Goal: Task Accomplishment & Management: Manage account settings

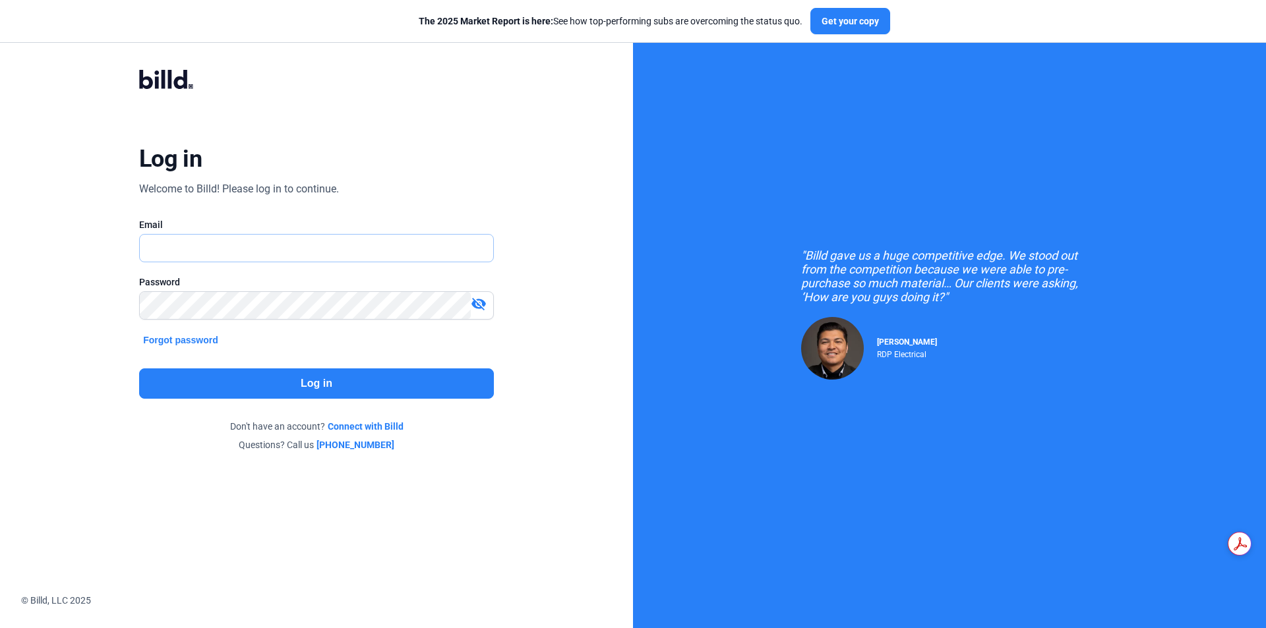
click at [243, 249] on input "text" at bounding box center [316, 248] width 353 height 27
type input "P"
type input "[PERSON_NAME][EMAIL_ADDRESS][DOMAIN_NAME]"
click at [481, 303] on mat-icon "visibility_off" at bounding box center [479, 304] width 16 height 16
click at [400, 383] on button "Log in" at bounding box center [316, 384] width 355 height 30
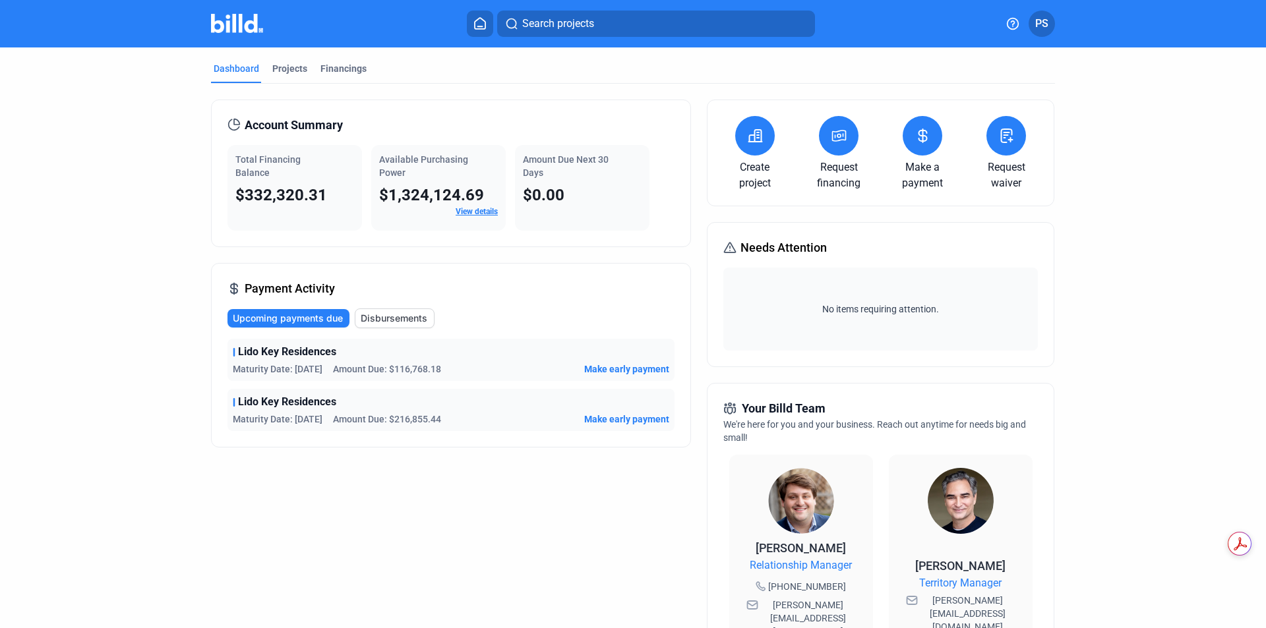
click at [921, 144] on make-a-payment-icon at bounding box center [922, 136] width 16 height 16
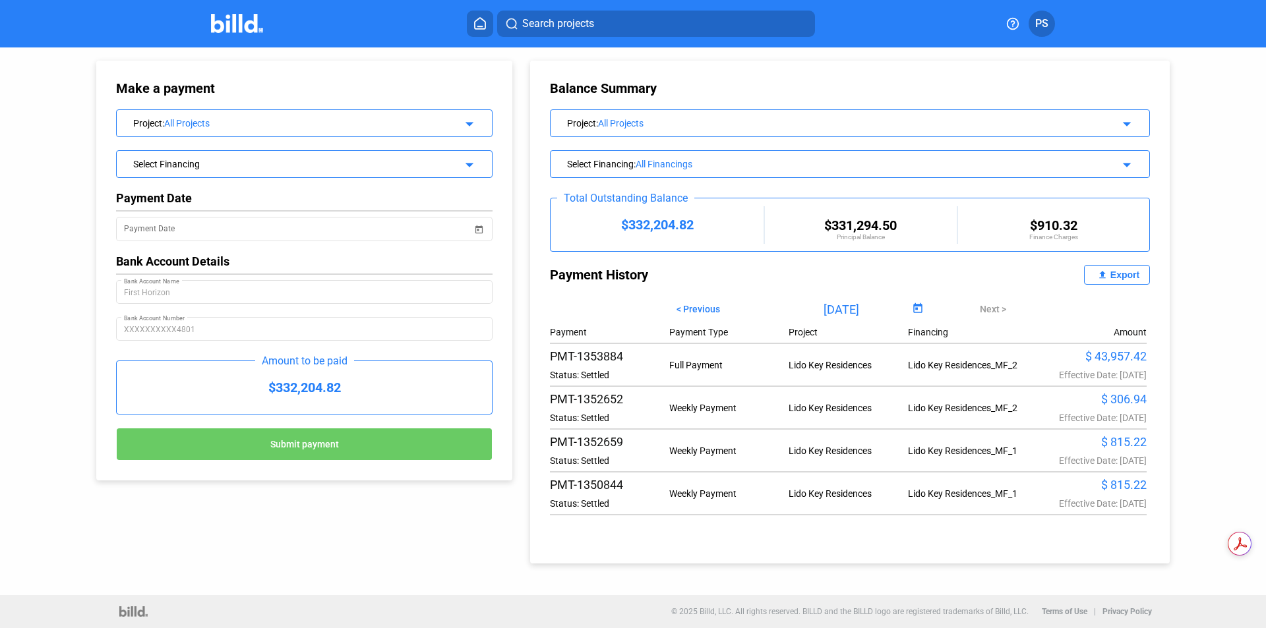
click at [1131, 123] on mat-icon "arrow_drop_down" at bounding box center [1125, 122] width 16 height 16
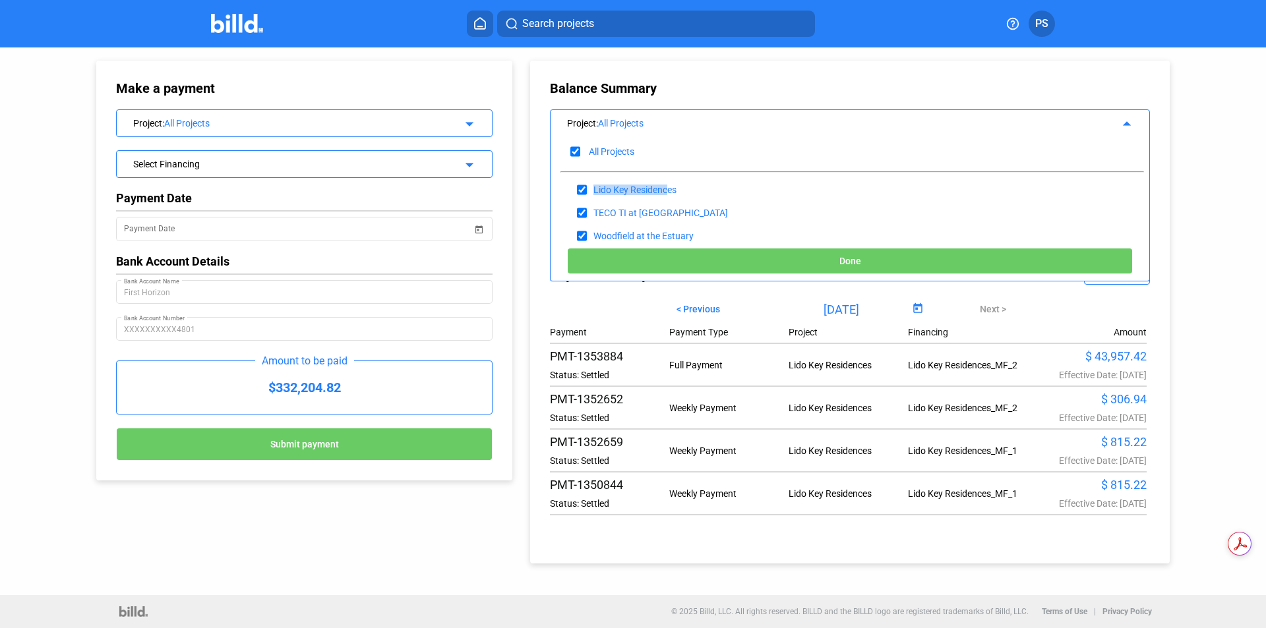
drag, startPoint x: 668, startPoint y: 188, endPoint x: 697, endPoint y: 171, distance: 33.7
click at [697, 171] on div "All Projects Lido Key Residences TECO TI at [GEOGRAPHIC_DATA] at the [GEOGRAPHI…" at bounding box center [850, 187] width 599 height 108
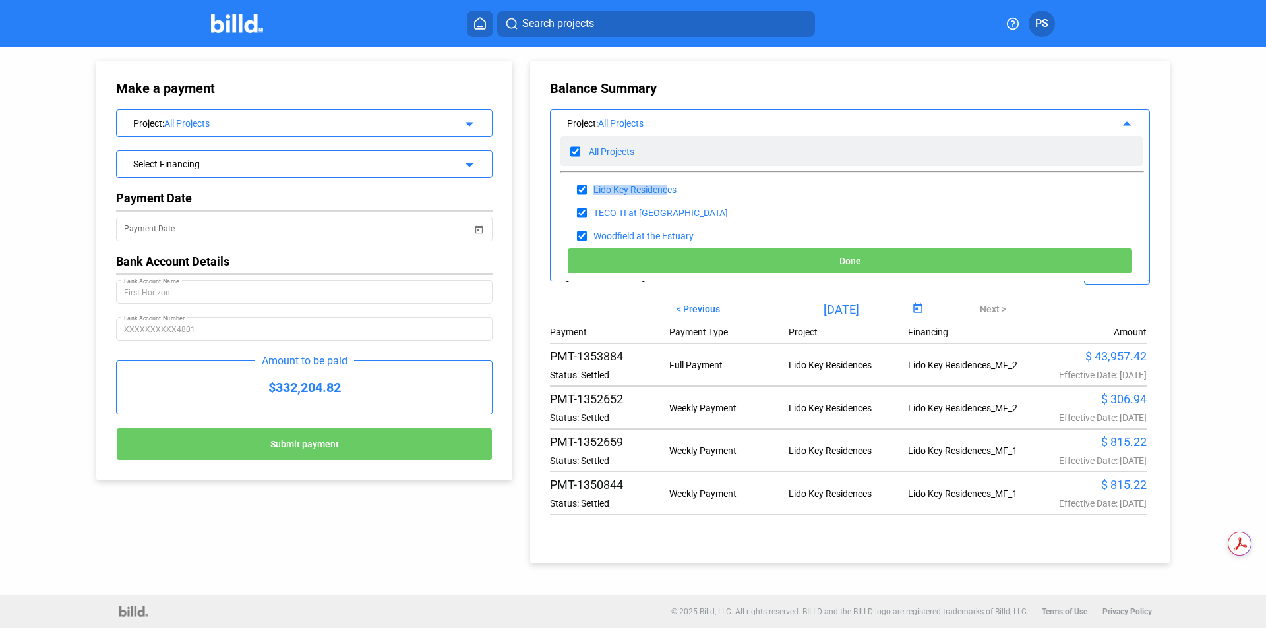
click at [578, 149] on input "checkbox" at bounding box center [575, 152] width 10 height 20
checkbox input "false"
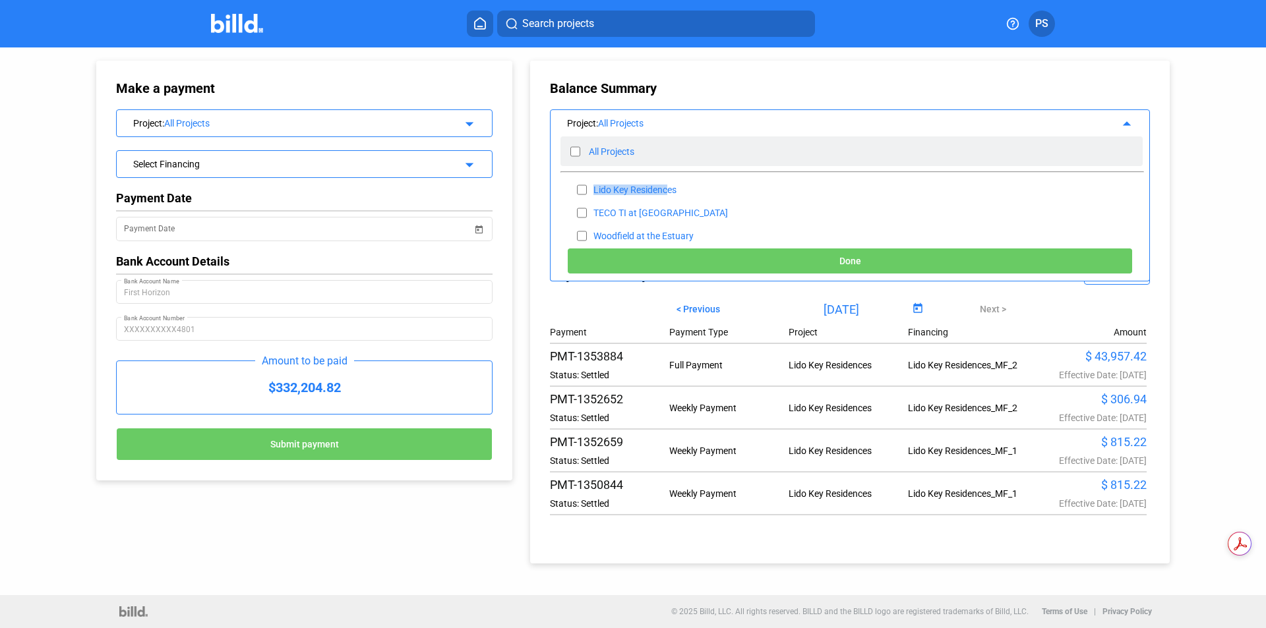
checkbox input "false"
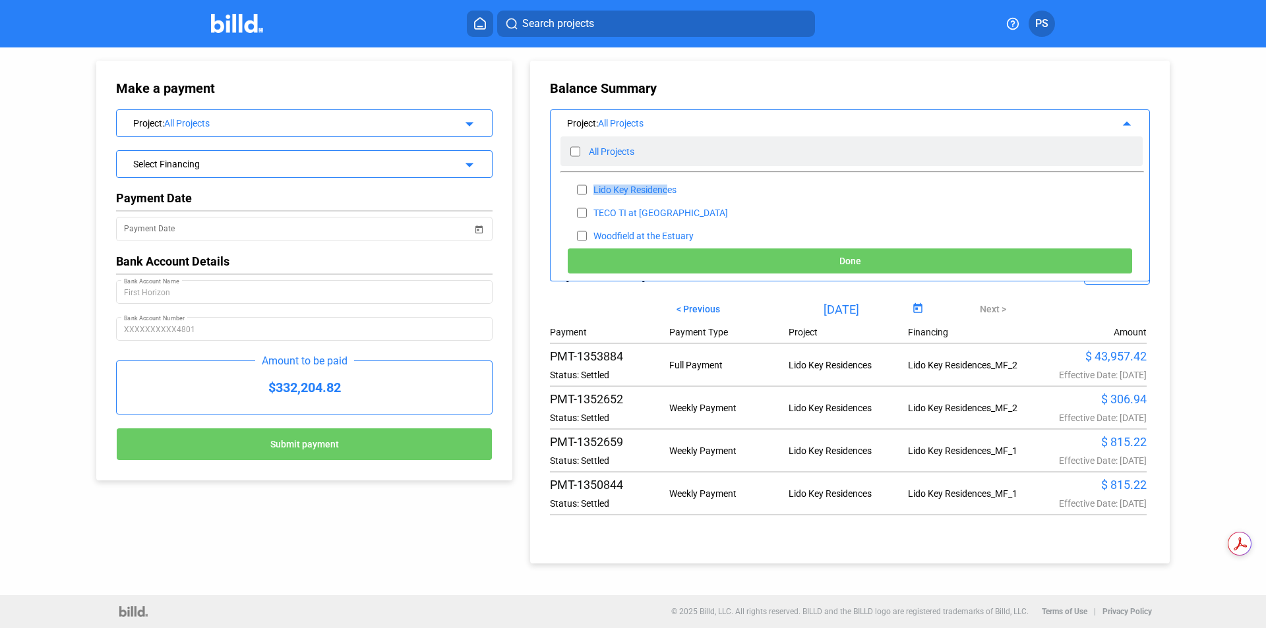
checkbox input "false"
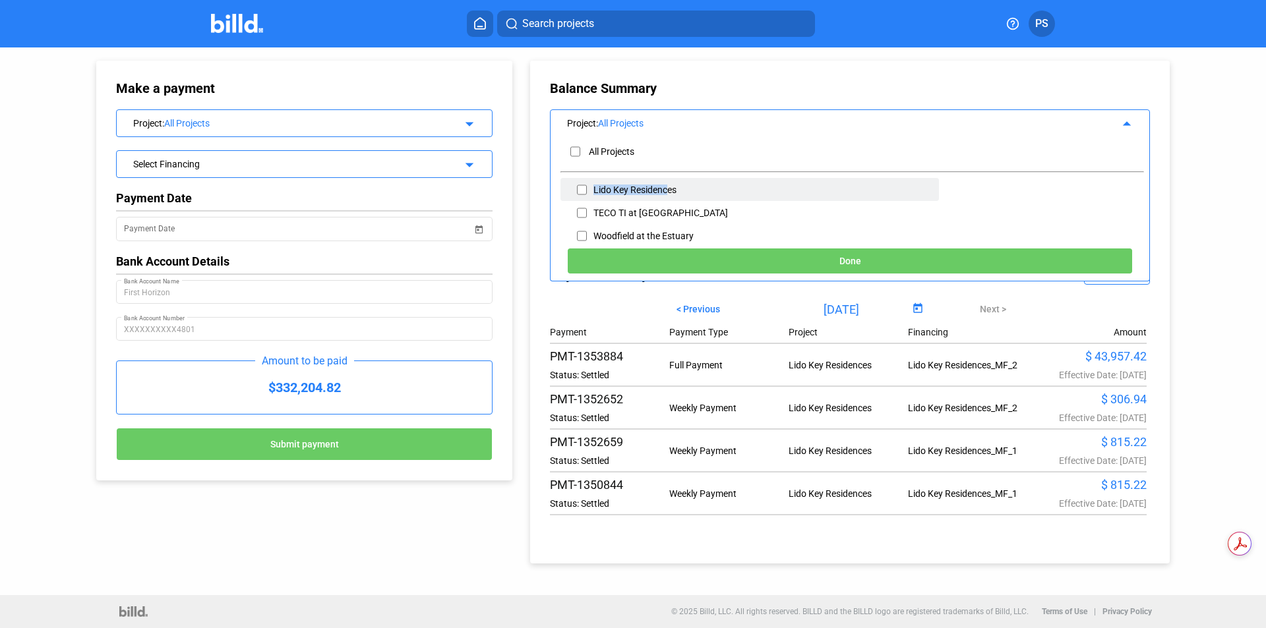
click at [583, 189] on input "checkbox" at bounding box center [582, 190] width 10 height 20
checkbox input "true"
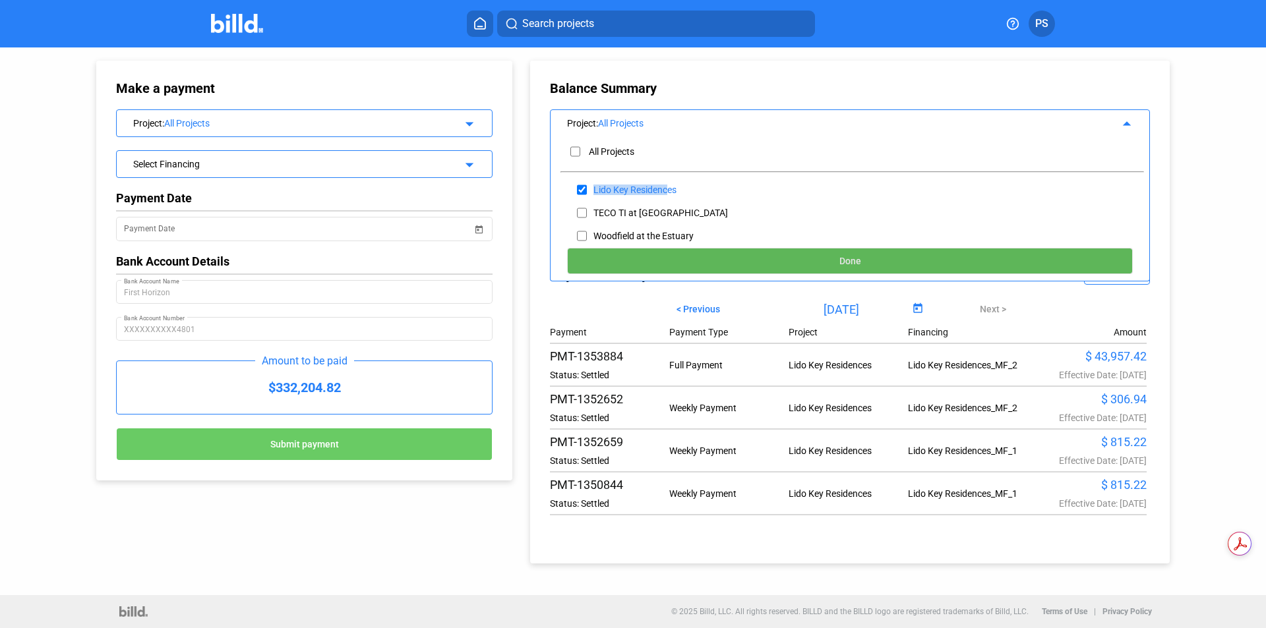
click at [883, 258] on button "Done" at bounding box center [850, 261] width 566 height 26
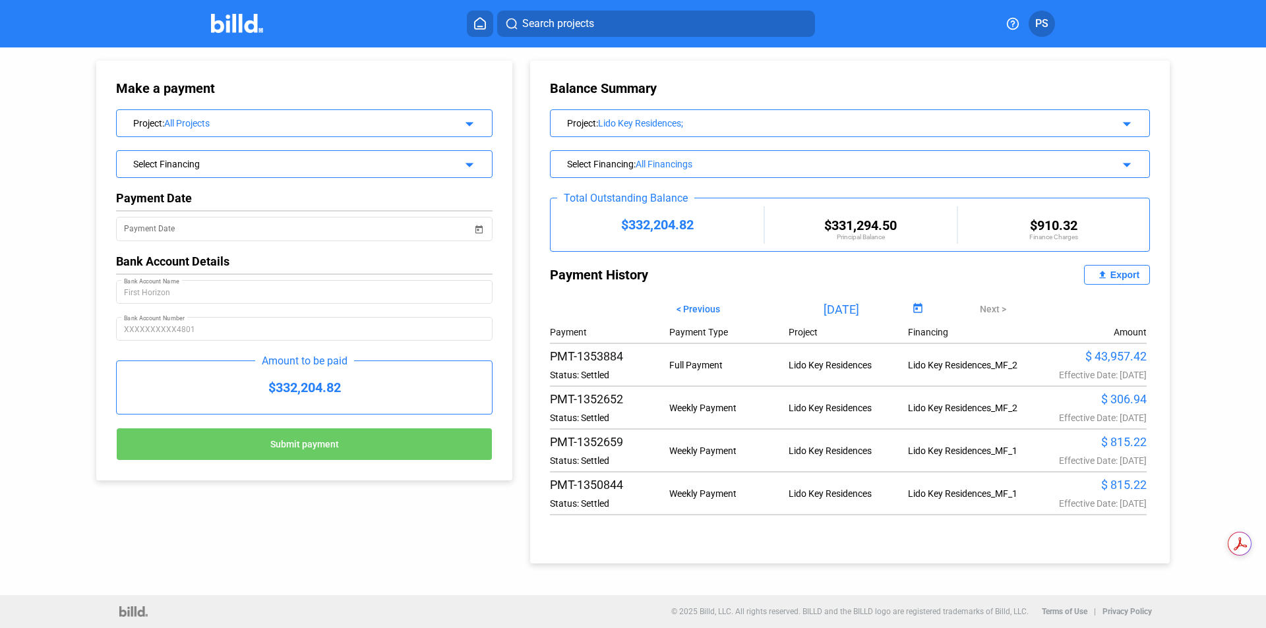
scroll to position [53, 0]
click at [1127, 162] on mat-icon "arrow_drop_down" at bounding box center [1125, 163] width 16 height 16
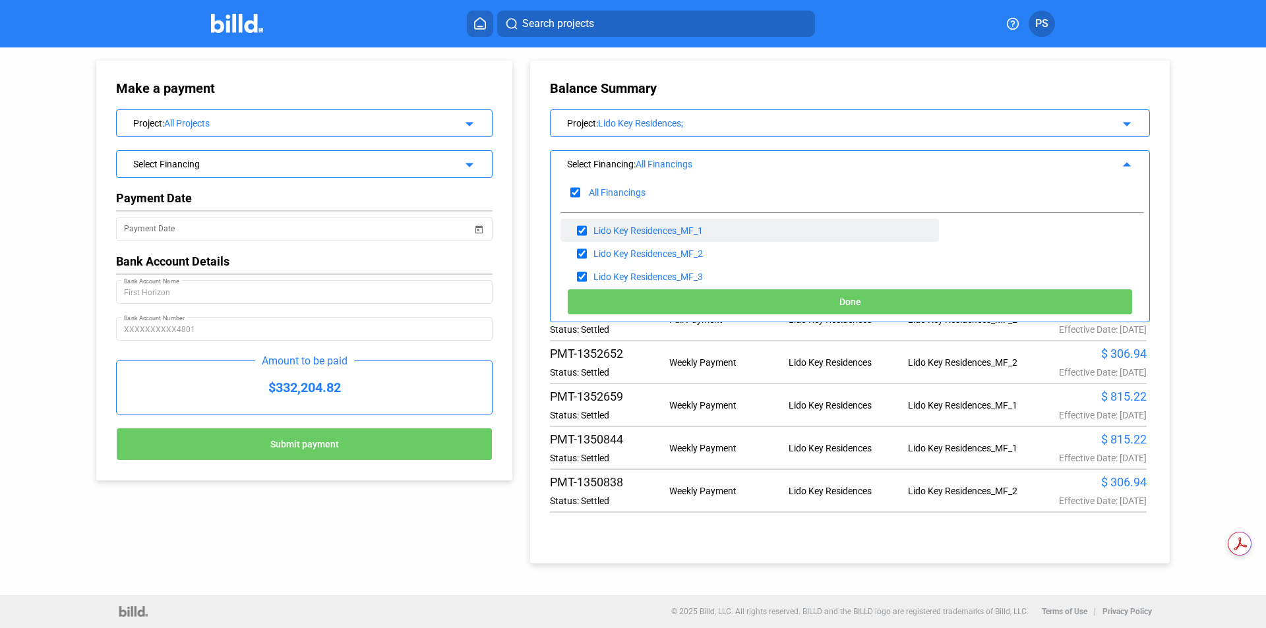
click at [582, 227] on input "checkbox" at bounding box center [582, 231] width 10 height 20
checkbox input "false"
click at [582, 274] on input "checkbox" at bounding box center [582, 277] width 10 height 20
checkbox input "false"
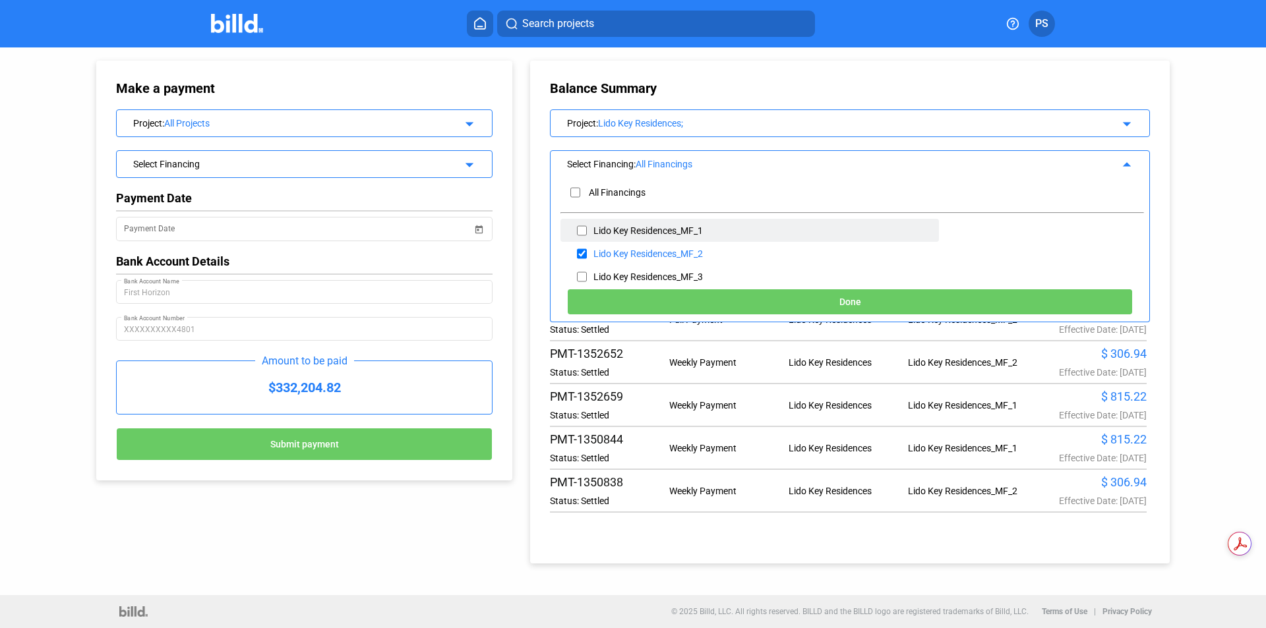
click at [581, 229] on input "checkbox" at bounding box center [582, 231] width 10 height 20
checkbox input "true"
click at [866, 299] on button "Done" at bounding box center [850, 302] width 566 height 26
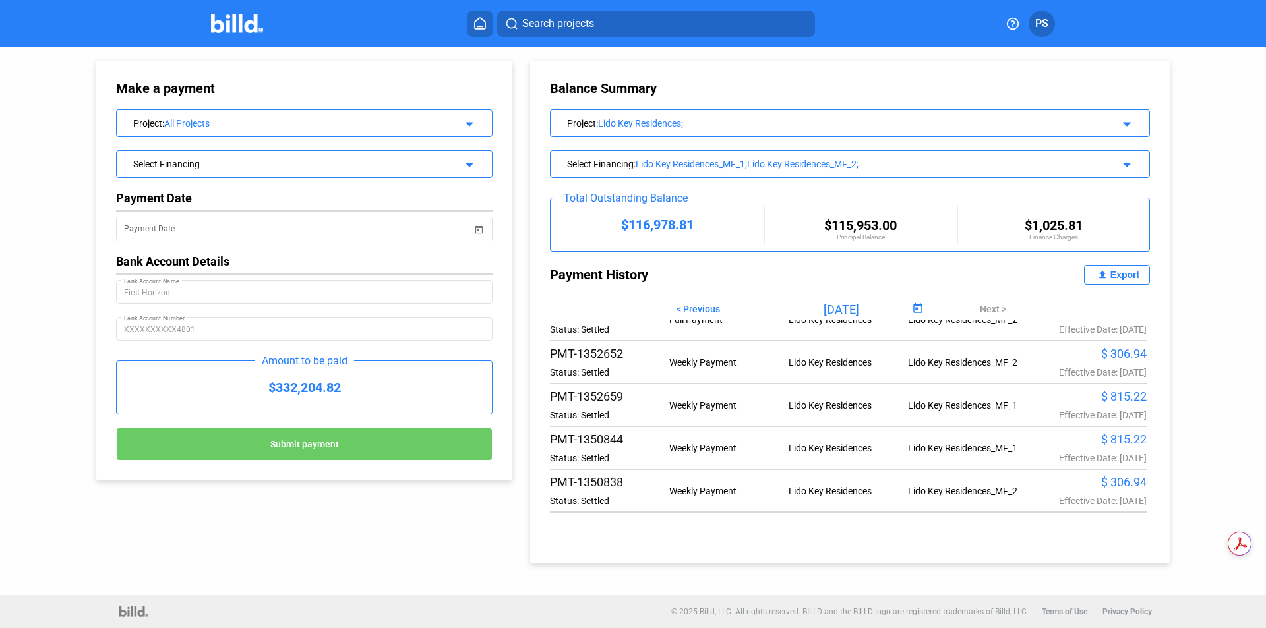
click at [1126, 164] on mat-icon "arrow_drop_down" at bounding box center [1125, 163] width 16 height 16
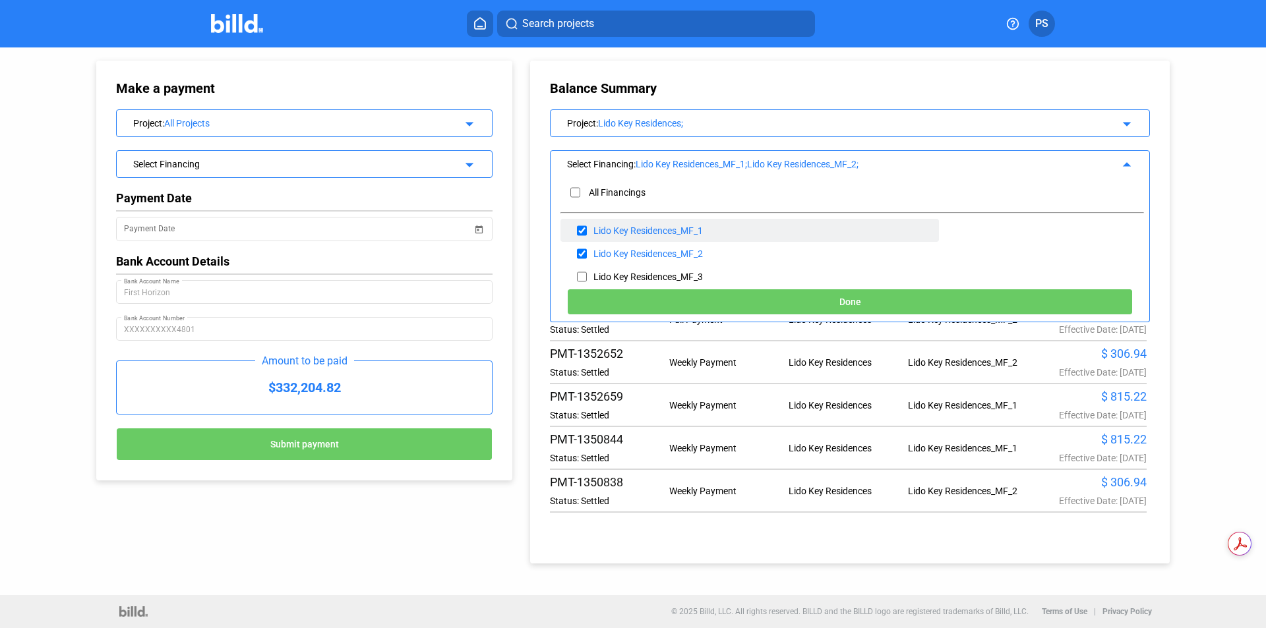
click at [583, 228] on input "checkbox" at bounding box center [582, 231] width 10 height 20
checkbox input "false"
click at [833, 301] on button "Done" at bounding box center [850, 302] width 566 height 26
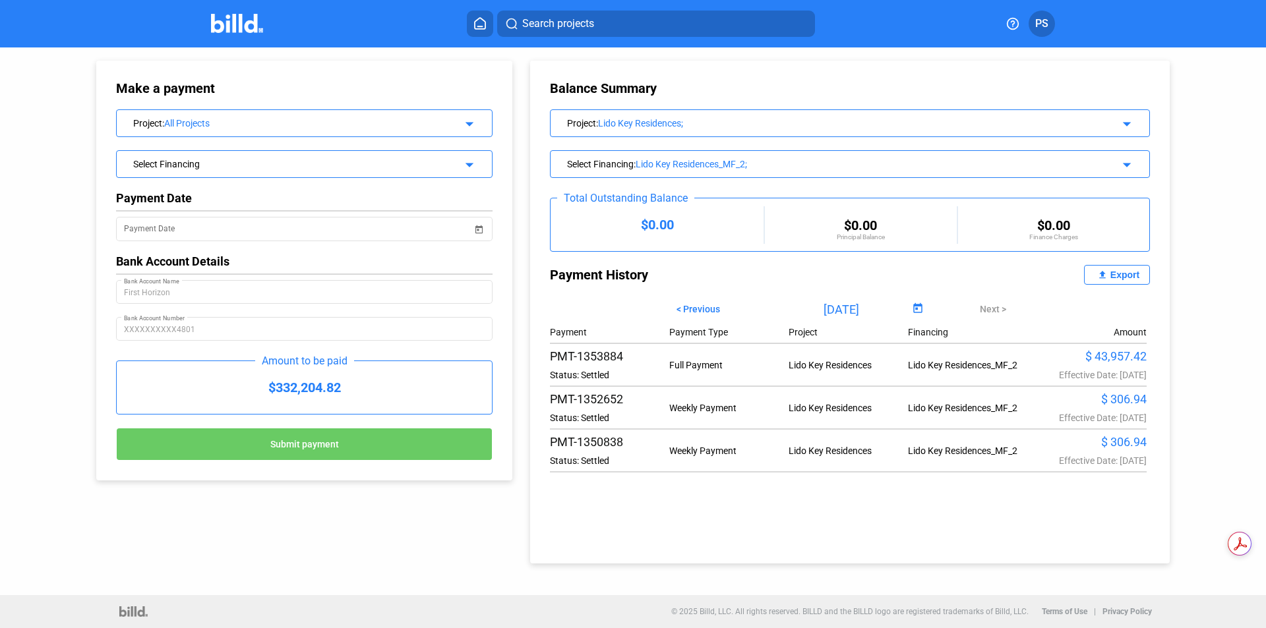
scroll to position [0, 0]
click at [1127, 164] on mat-icon "arrow_drop_down" at bounding box center [1125, 163] width 16 height 16
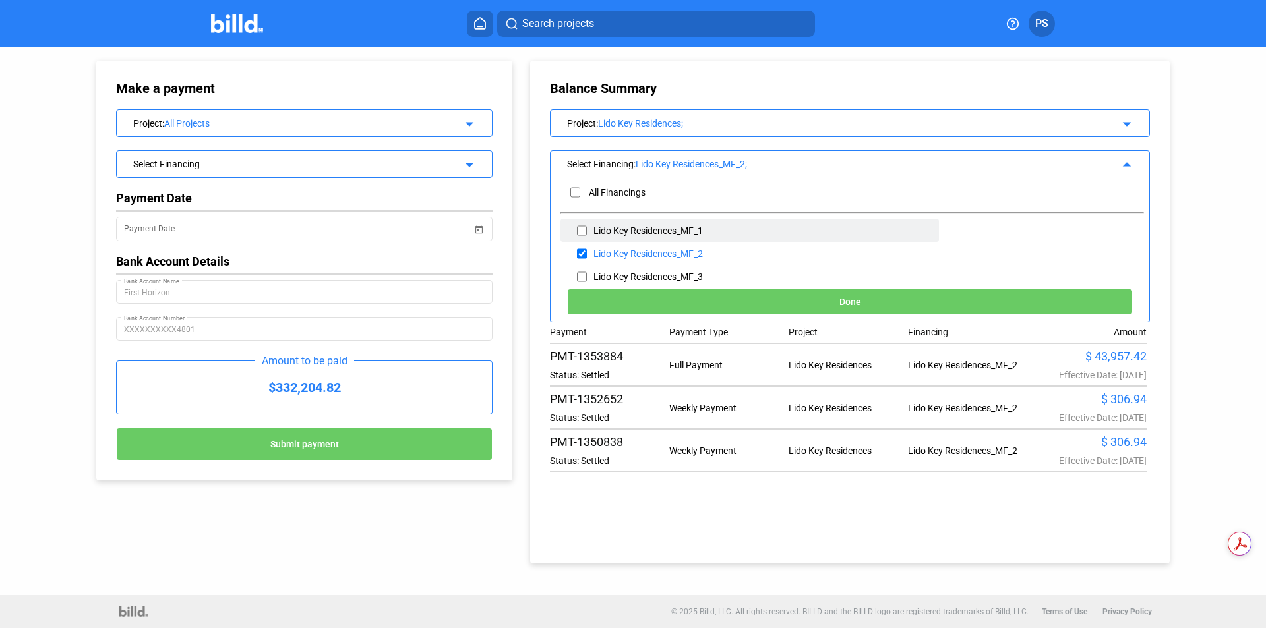
click at [640, 231] on div "Lido Key Residences_MF_1" at bounding box center [647, 230] width 109 height 11
click at [582, 229] on input "checkbox" at bounding box center [582, 231] width 10 height 20
checkbox input "true"
click at [580, 255] on input "checkbox" at bounding box center [582, 254] width 10 height 20
checkbox input "false"
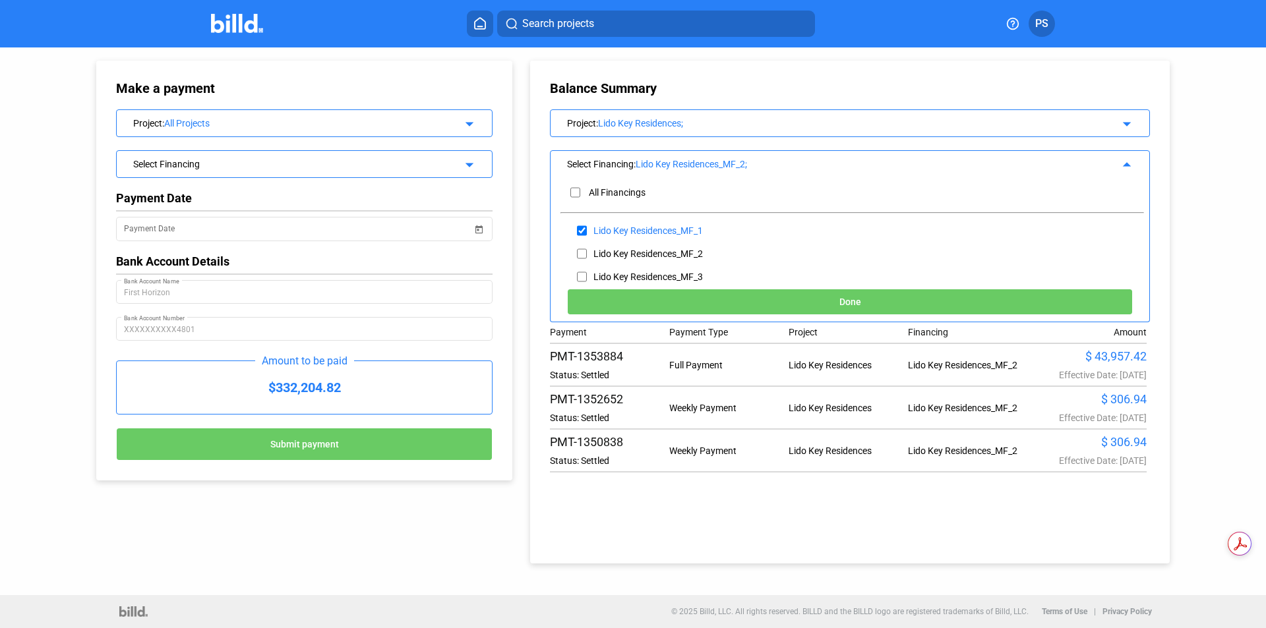
click at [928, 302] on button "Done" at bounding box center [850, 302] width 566 height 26
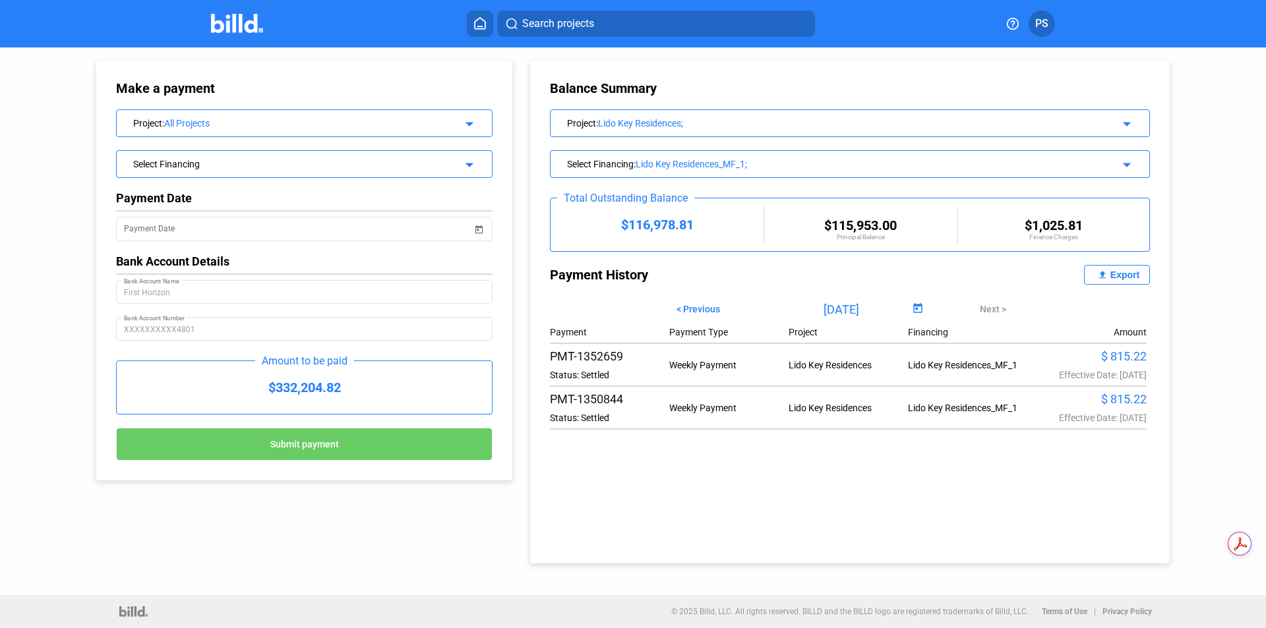
click at [1127, 164] on mat-icon "arrow_drop_down" at bounding box center [1125, 163] width 16 height 16
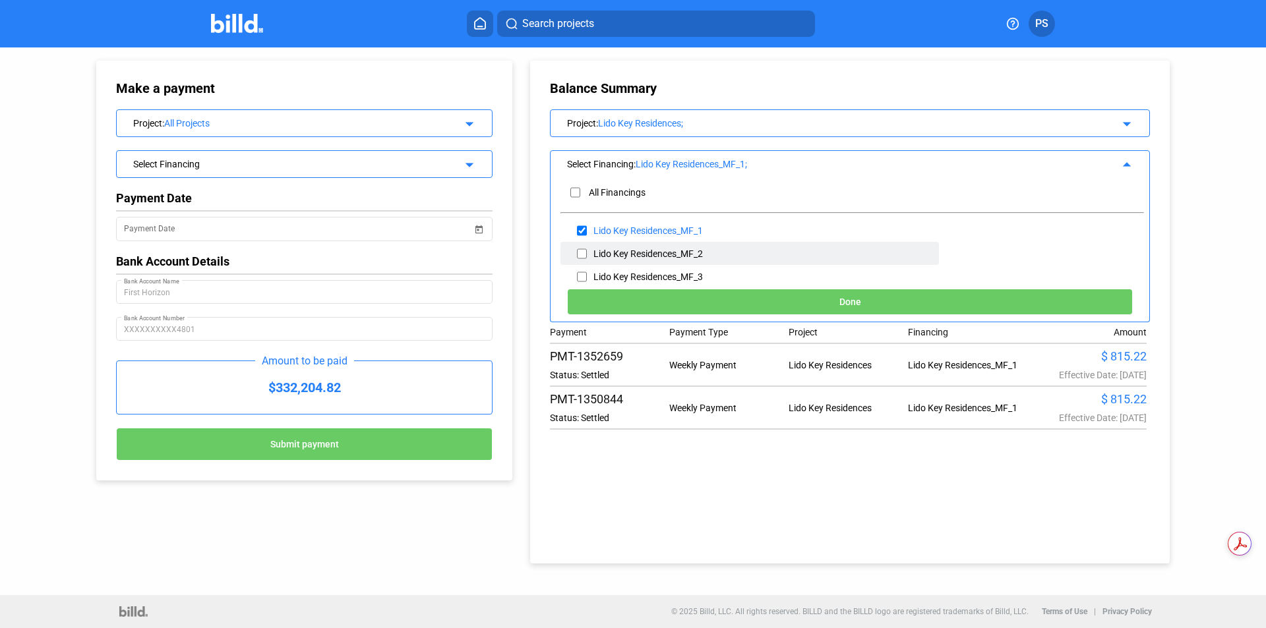
drag, startPoint x: 583, startPoint y: 227, endPoint x: 583, endPoint y: 251, distance: 23.1
click at [583, 229] on input "checkbox" at bounding box center [582, 231] width 10 height 20
checkbox input "false"
click at [583, 273] on input "checkbox" at bounding box center [582, 277] width 10 height 20
checkbox input "true"
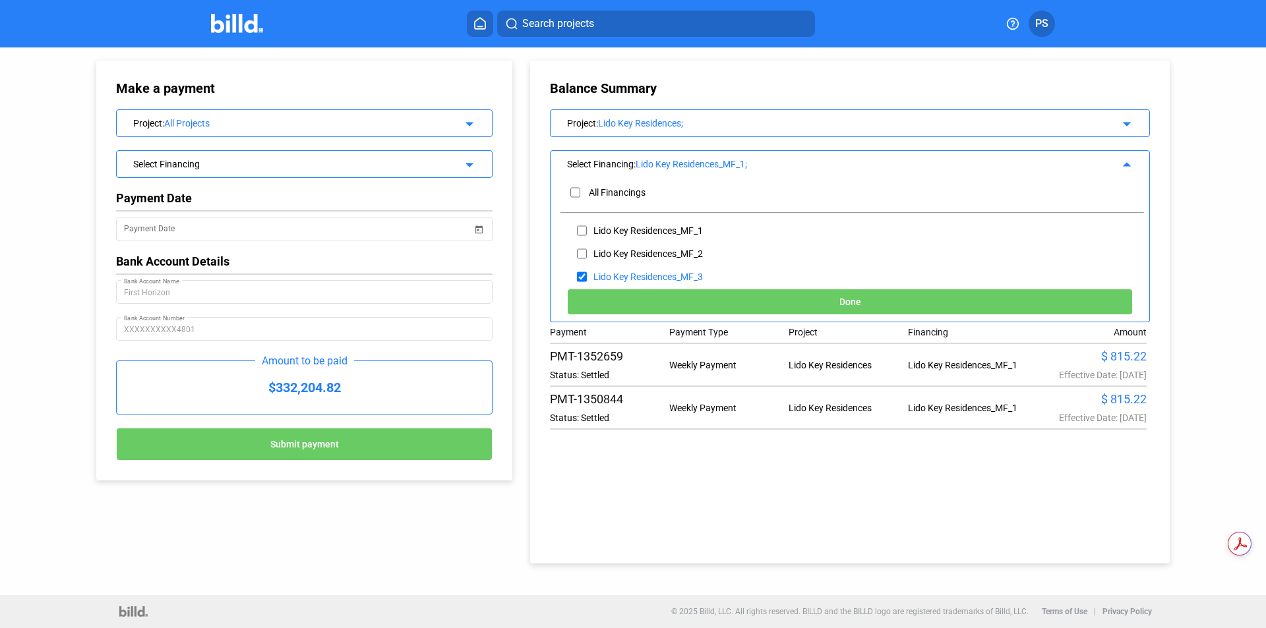
click at [705, 309] on button "Done" at bounding box center [850, 302] width 566 height 26
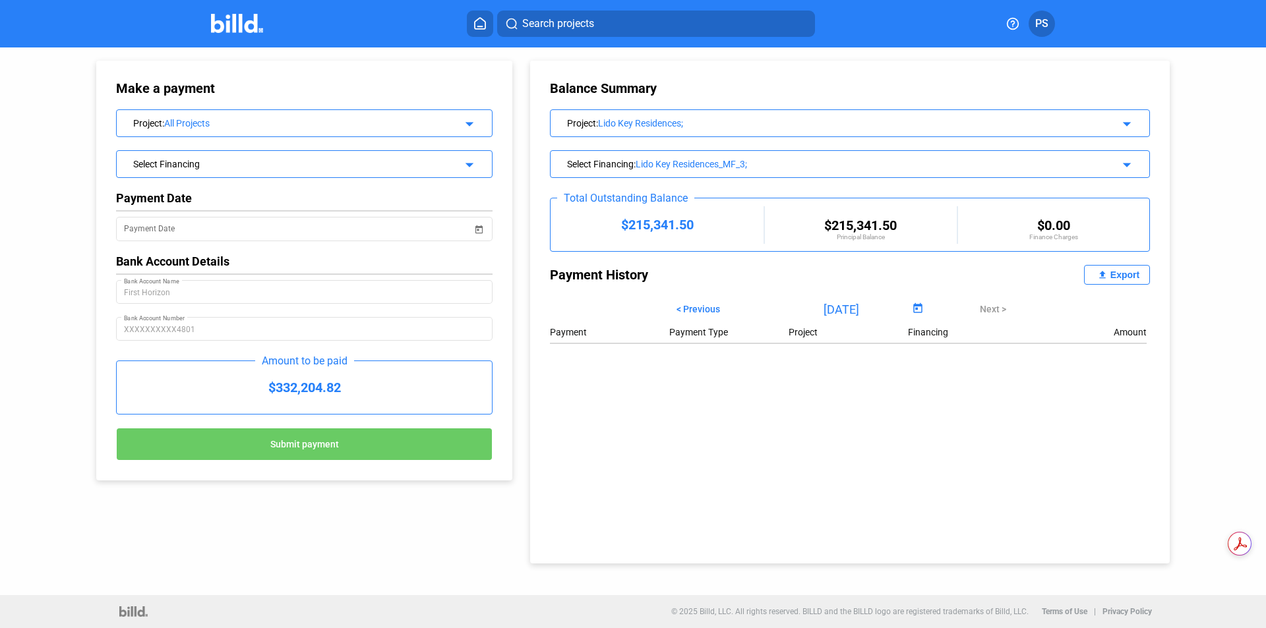
click at [1134, 162] on div "Select Financing : Lido Key Residences_MF_3; arrow_drop_down" at bounding box center [850, 162] width 599 height 23
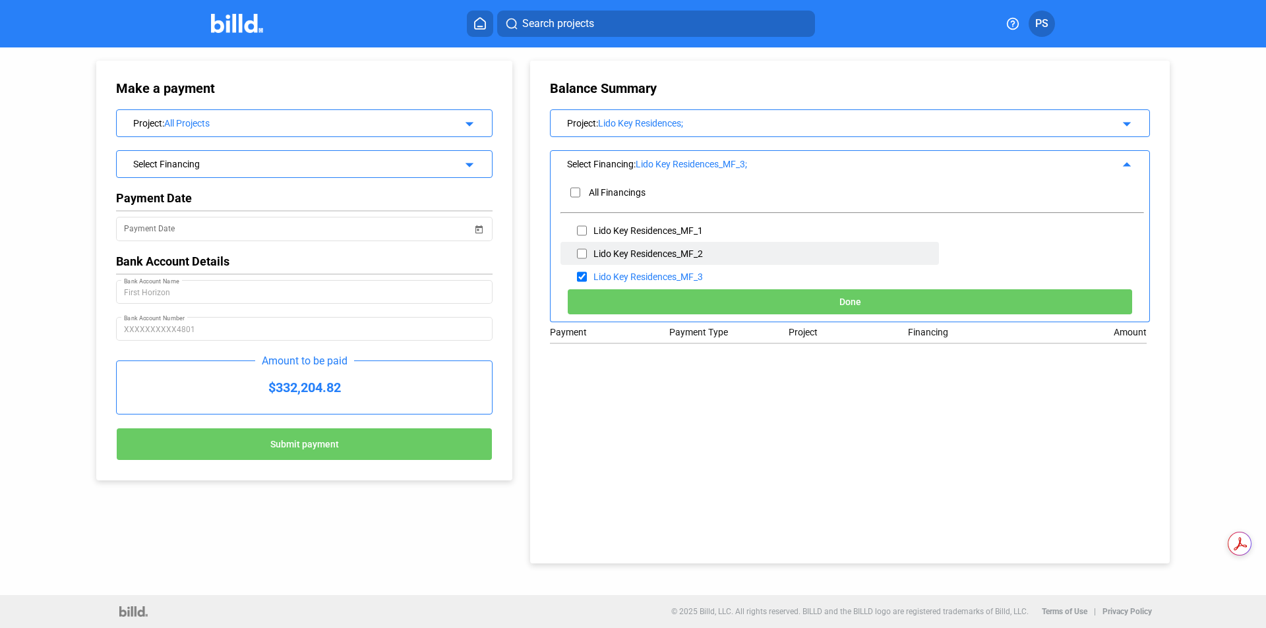
click at [689, 252] on div "Lido Key Residences_MF_2" at bounding box center [647, 254] width 109 height 11
click at [585, 254] on input "checkbox" at bounding box center [582, 254] width 10 height 20
checkbox input "true"
click at [580, 276] on input "checkbox" at bounding box center [582, 277] width 10 height 20
checkbox input "false"
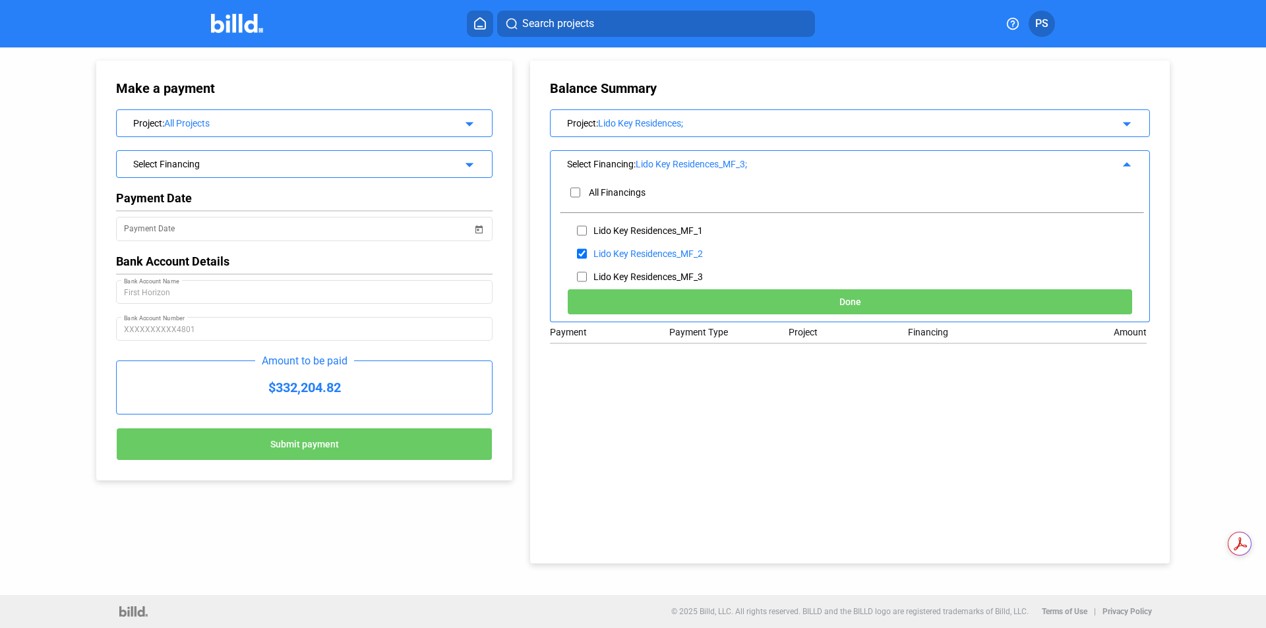
click at [790, 314] on button "Done" at bounding box center [850, 302] width 566 height 26
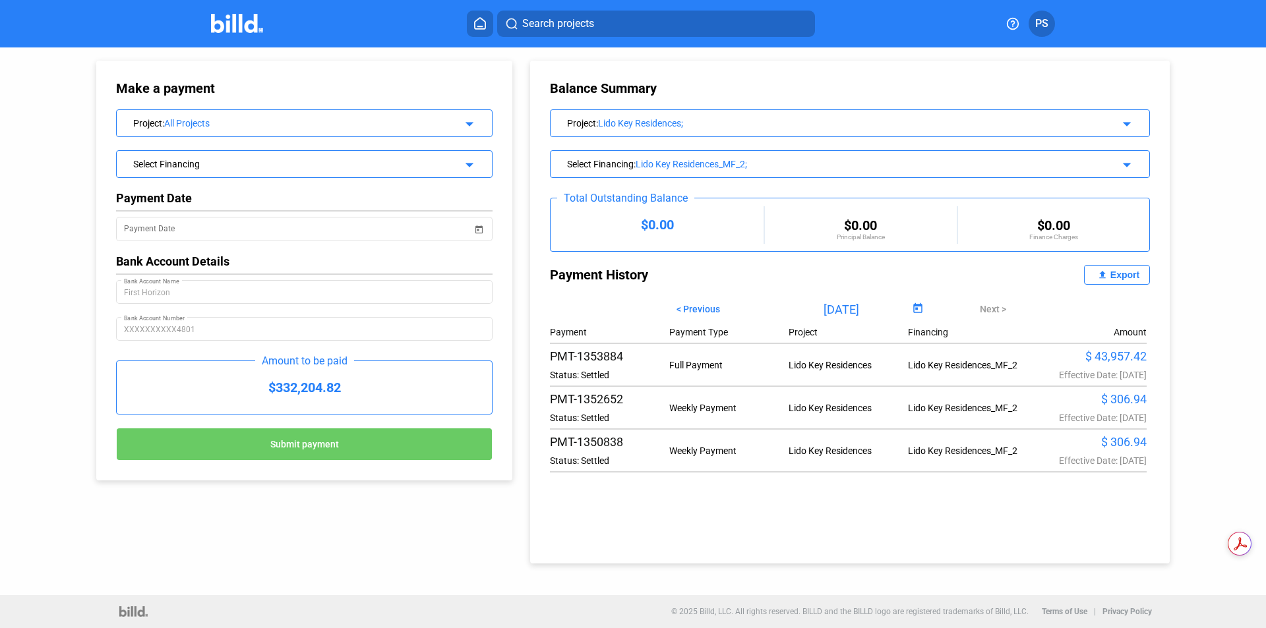
click at [1131, 158] on mat-icon "arrow_drop_down" at bounding box center [1125, 163] width 16 height 16
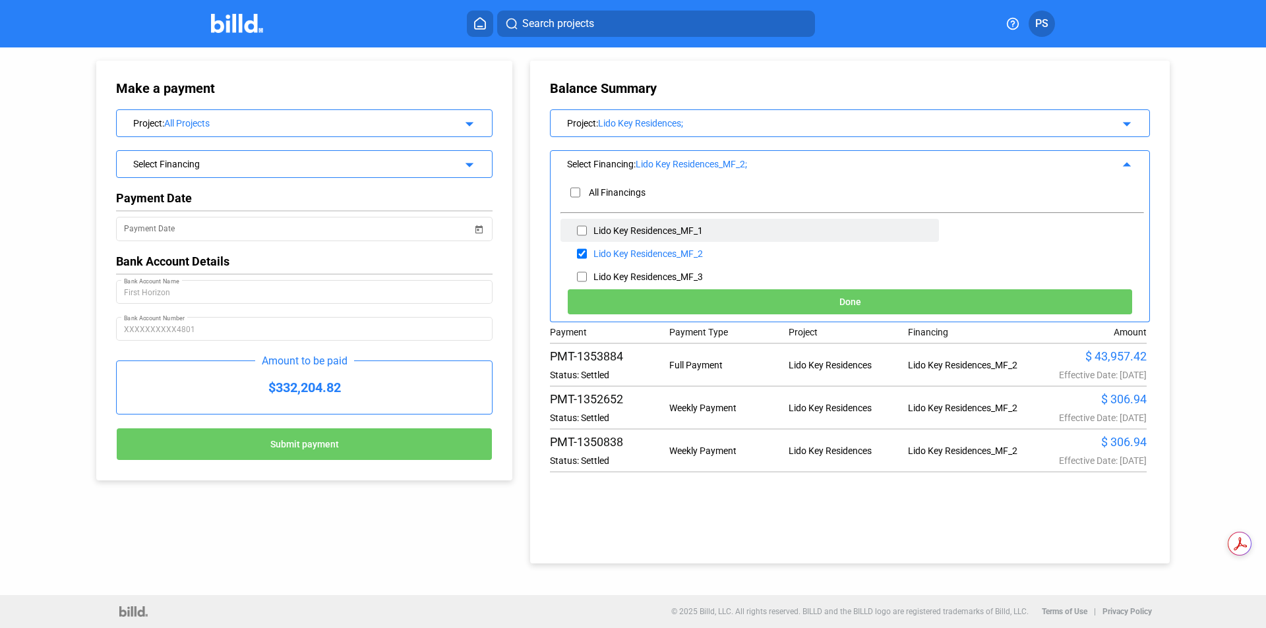
click at [583, 228] on input "checkbox" at bounding box center [582, 231] width 10 height 20
checkbox input "true"
click at [580, 253] on input "checkbox" at bounding box center [582, 254] width 10 height 20
checkbox input "false"
click at [832, 303] on button "Done" at bounding box center [850, 302] width 566 height 26
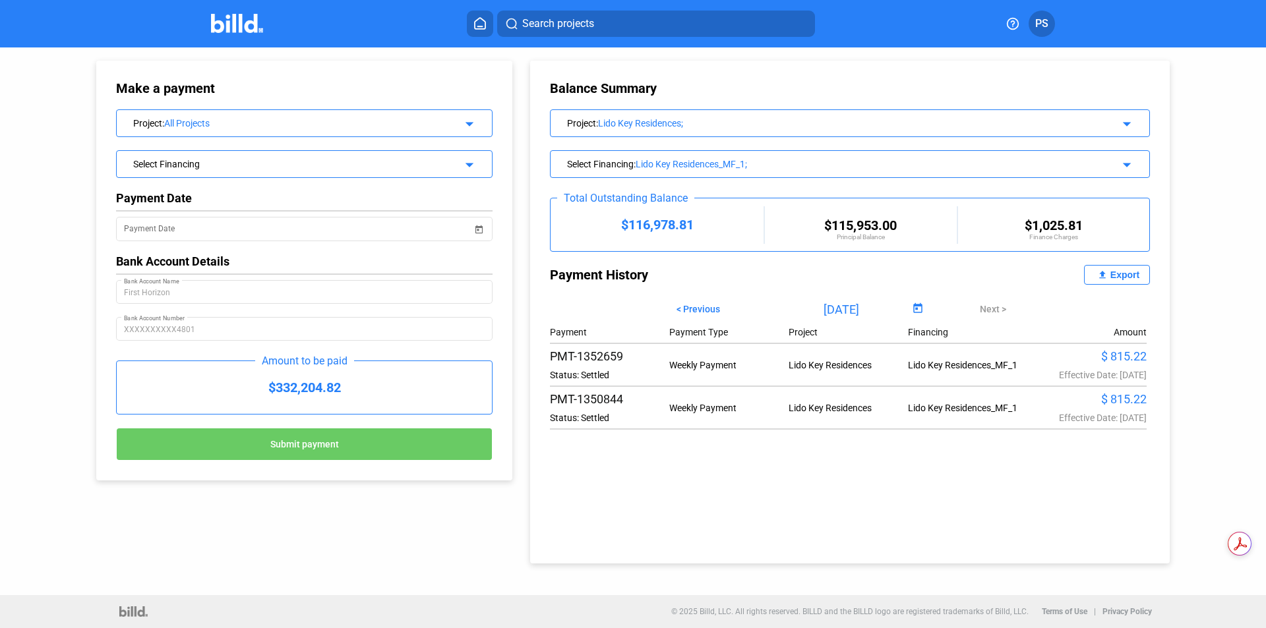
click at [480, 19] on icon at bounding box center [479, 23] width 13 height 13
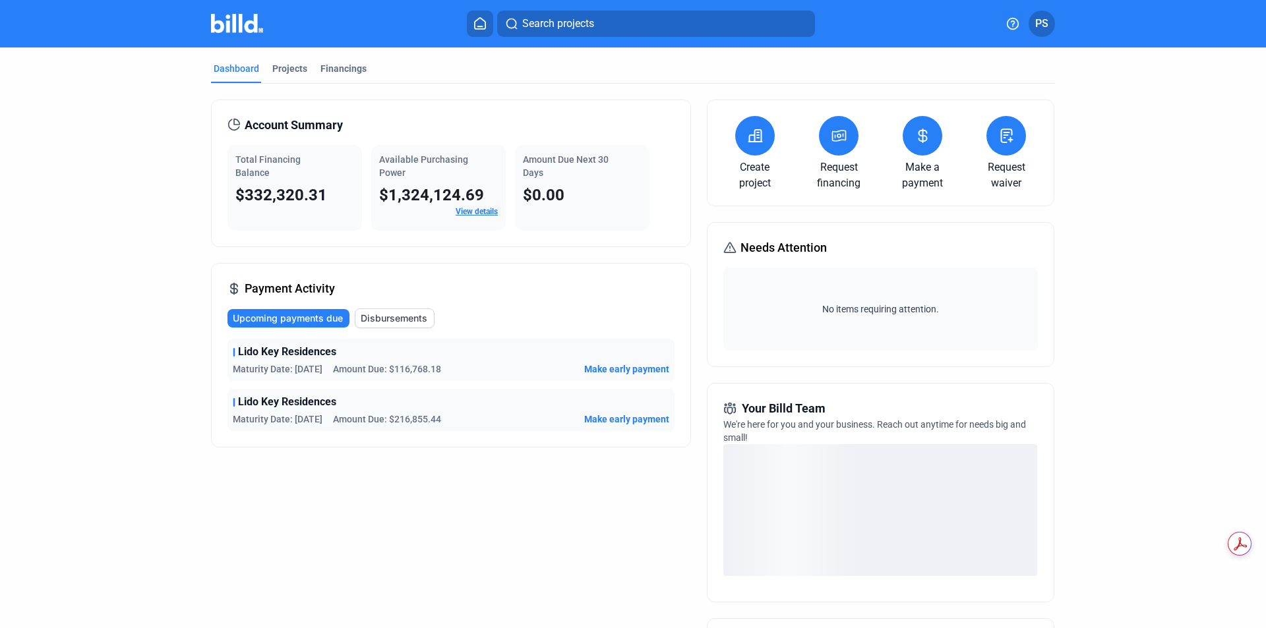
click at [376, 320] on span "Disbursements" at bounding box center [394, 318] width 67 height 13
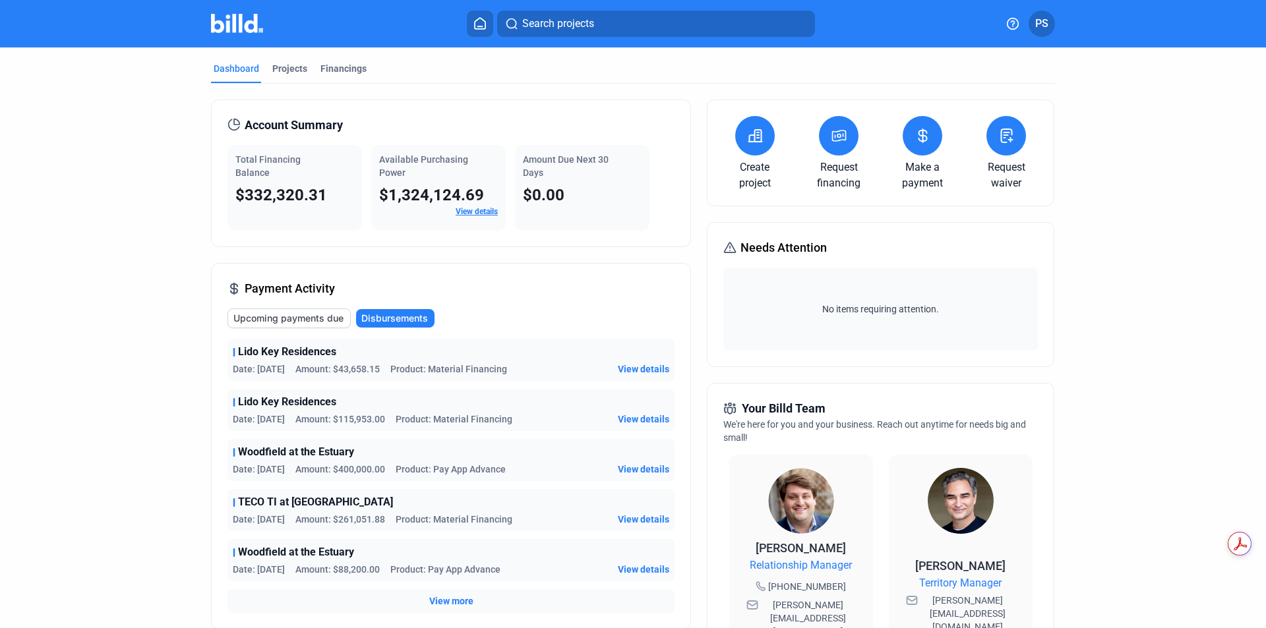
click at [623, 419] on span "View details" at bounding box center [643, 419] width 51 height 13
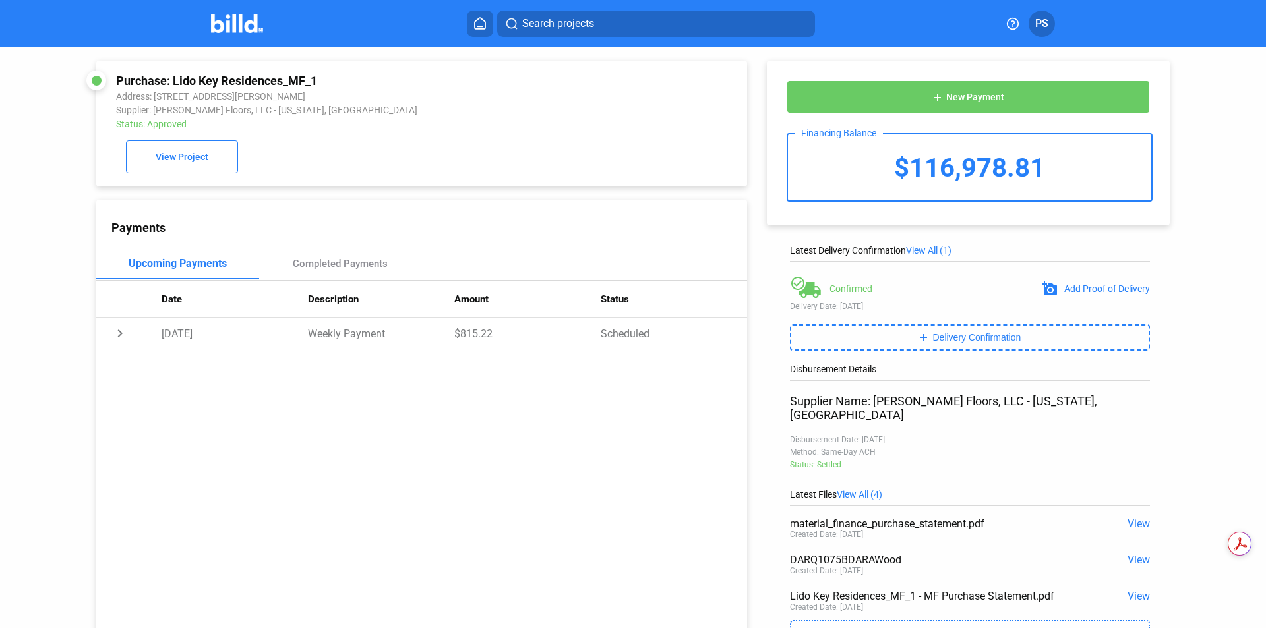
click at [1037, 22] on span "PS" at bounding box center [1041, 24] width 13 height 16
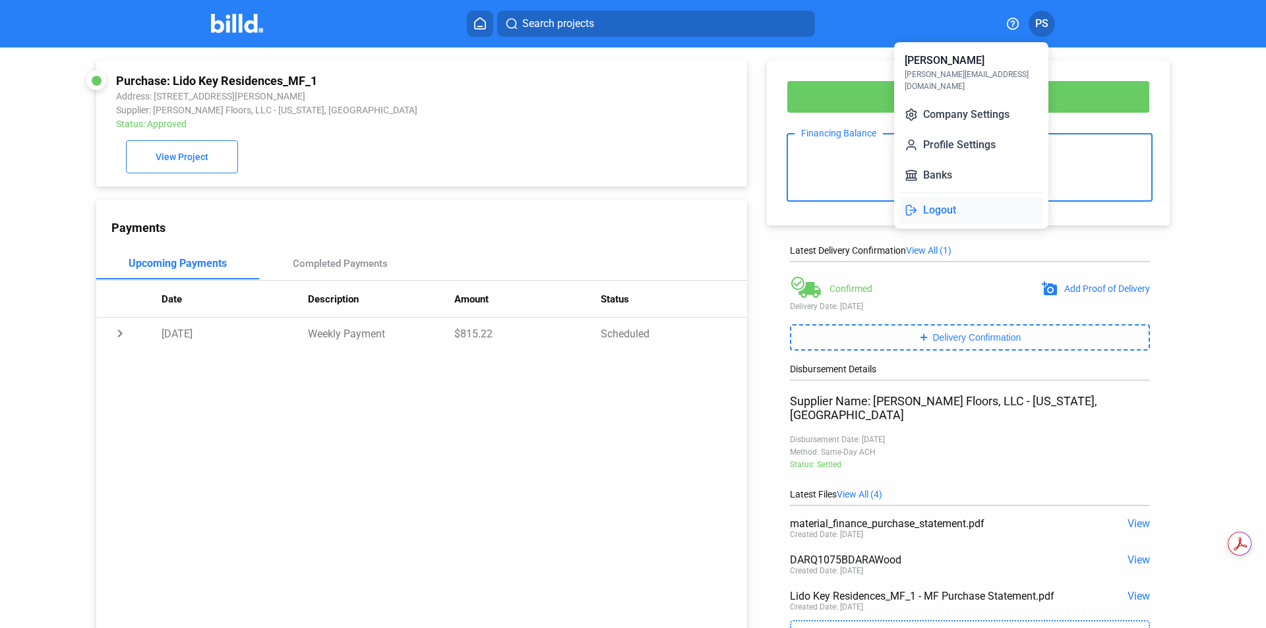
click at [939, 202] on button "Logout" at bounding box center [971, 210] width 144 height 26
